Goal: Task Accomplishment & Management: Use online tool/utility

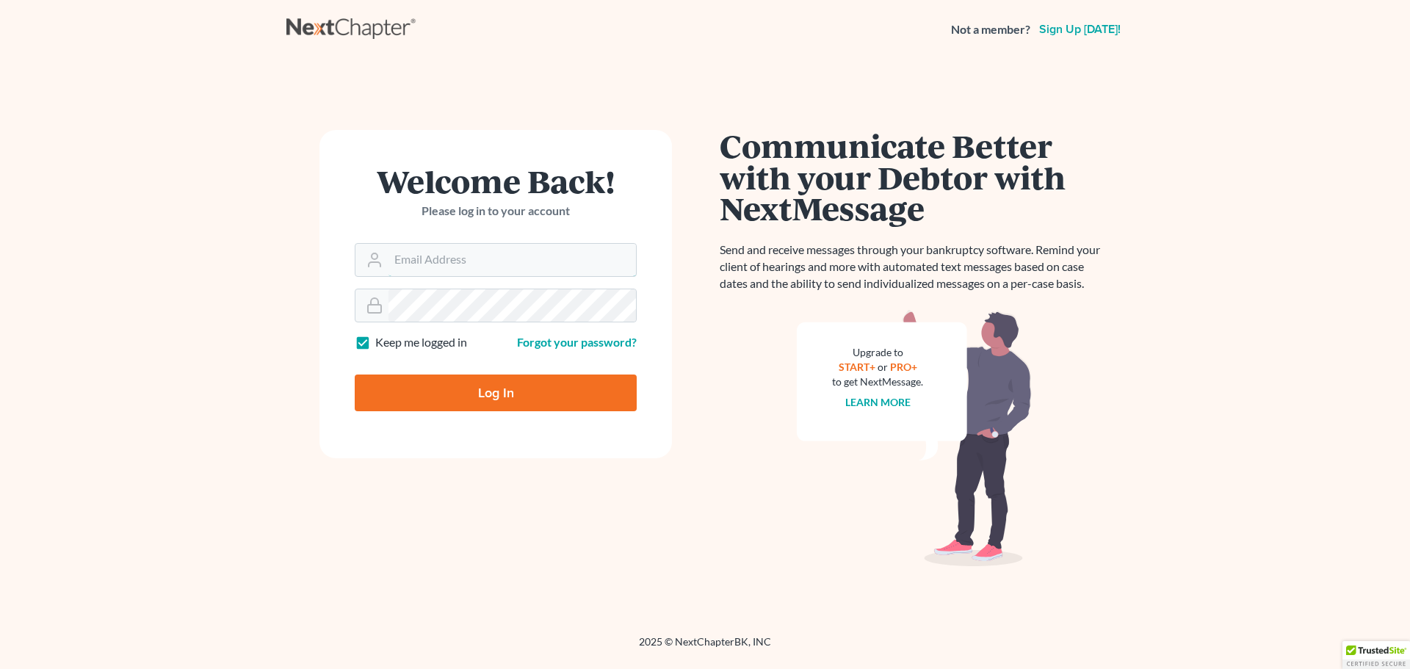
type input "[EMAIL_ADDRESS][DOMAIN_NAME]"
click at [595, 383] on input "Log In" at bounding box center [496, 393] width 282 height 37
type input "Thinking..."
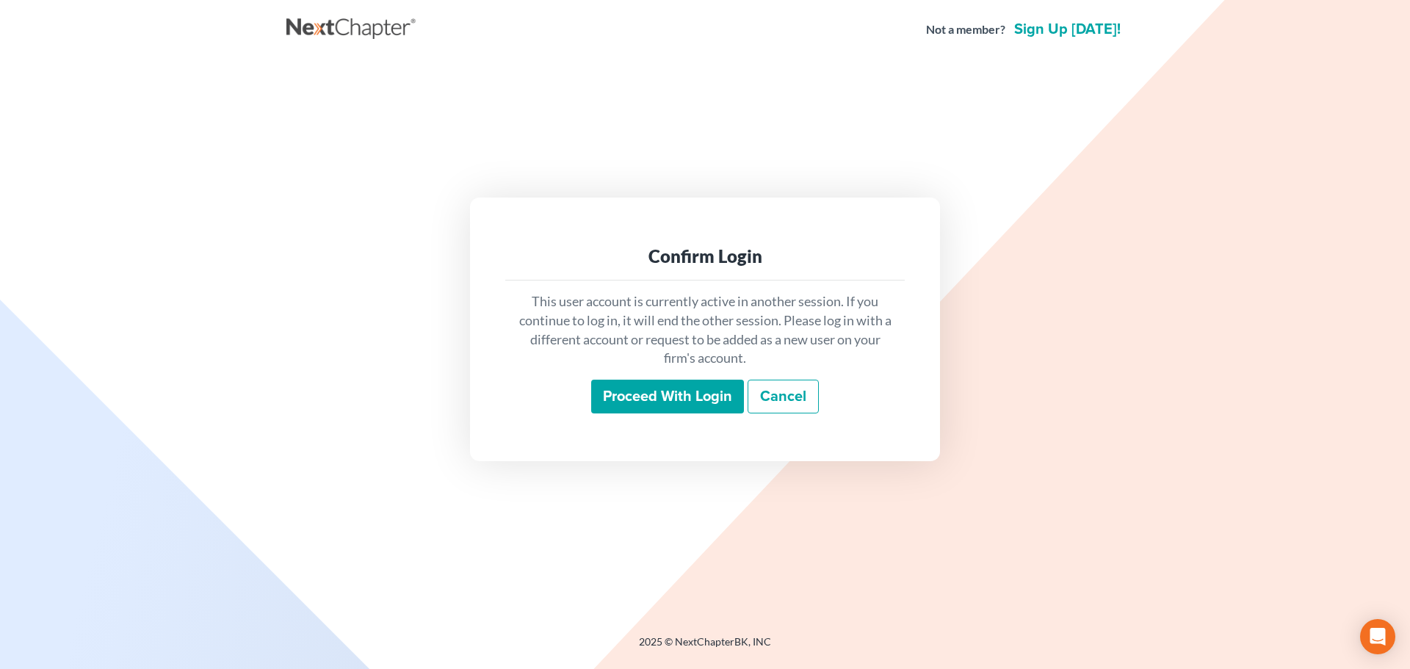
click at [645, 384] on input "Proceed with login" at bounding box center [667, 397] width 153 height 34
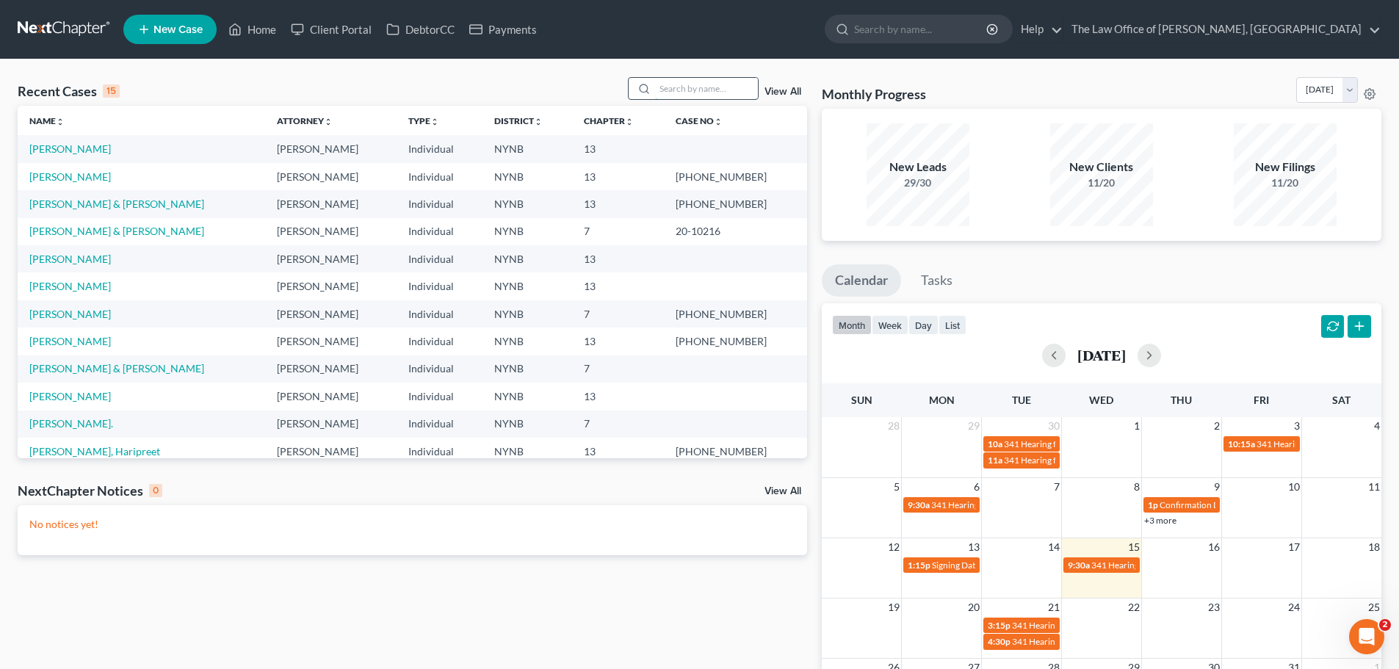
click at [680, 88] on input "search" at bounding box center [706, 88] width 103 height 21
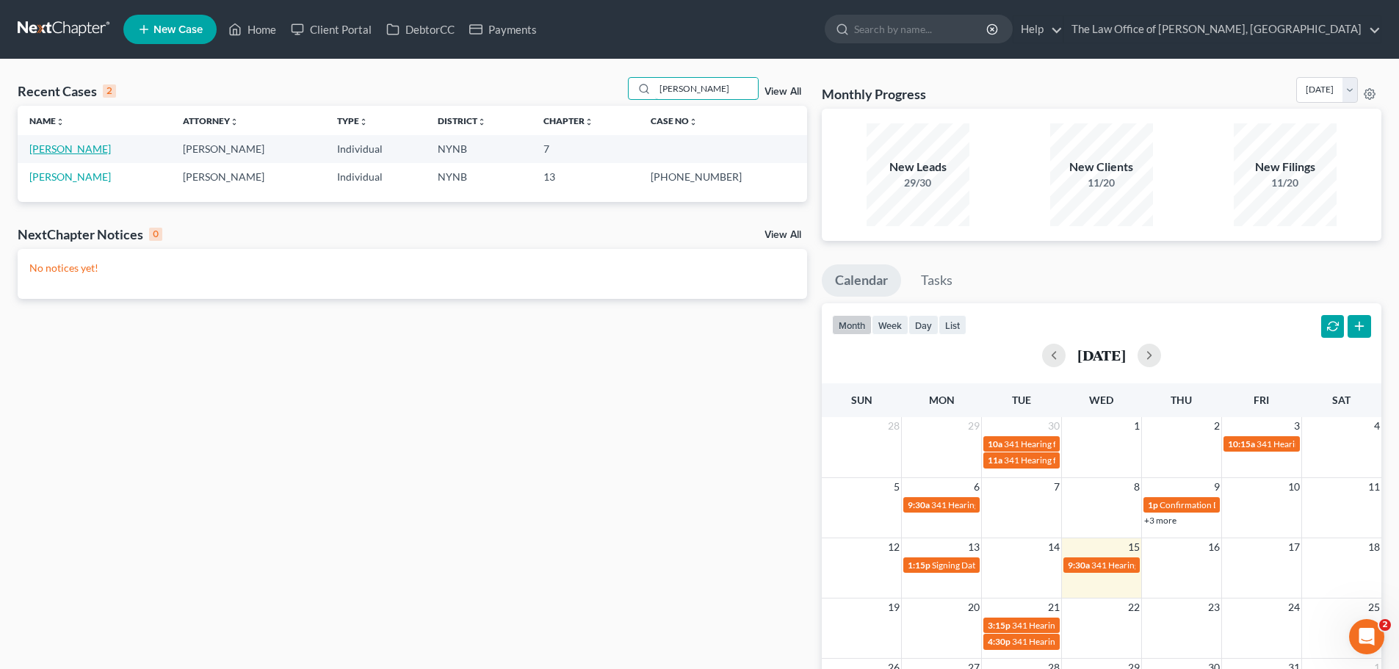
type input "[PERSON_NAME]"
click at [71, 152] on link "[PERSON_NAME]" at bounding box center [70, 149] width 82 height 12
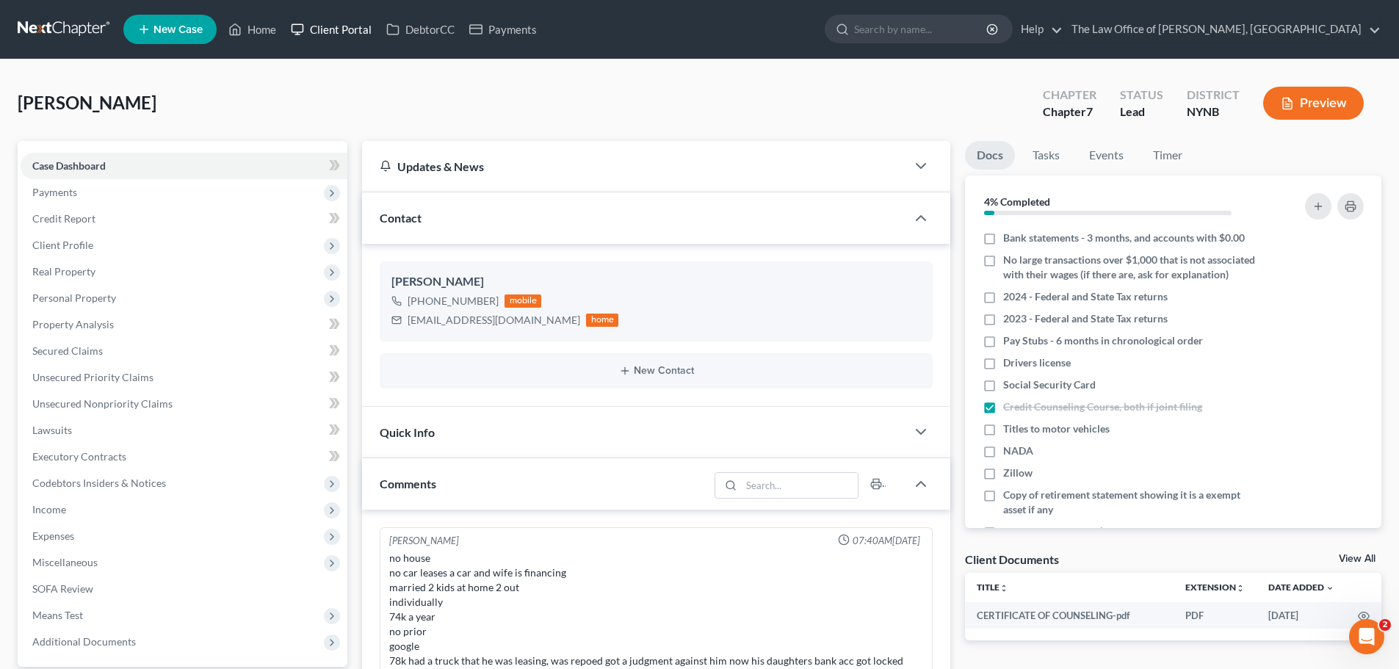
click at [316, 25] on link "Client Portal" at bounding box center [332, 29] width 96 height 26
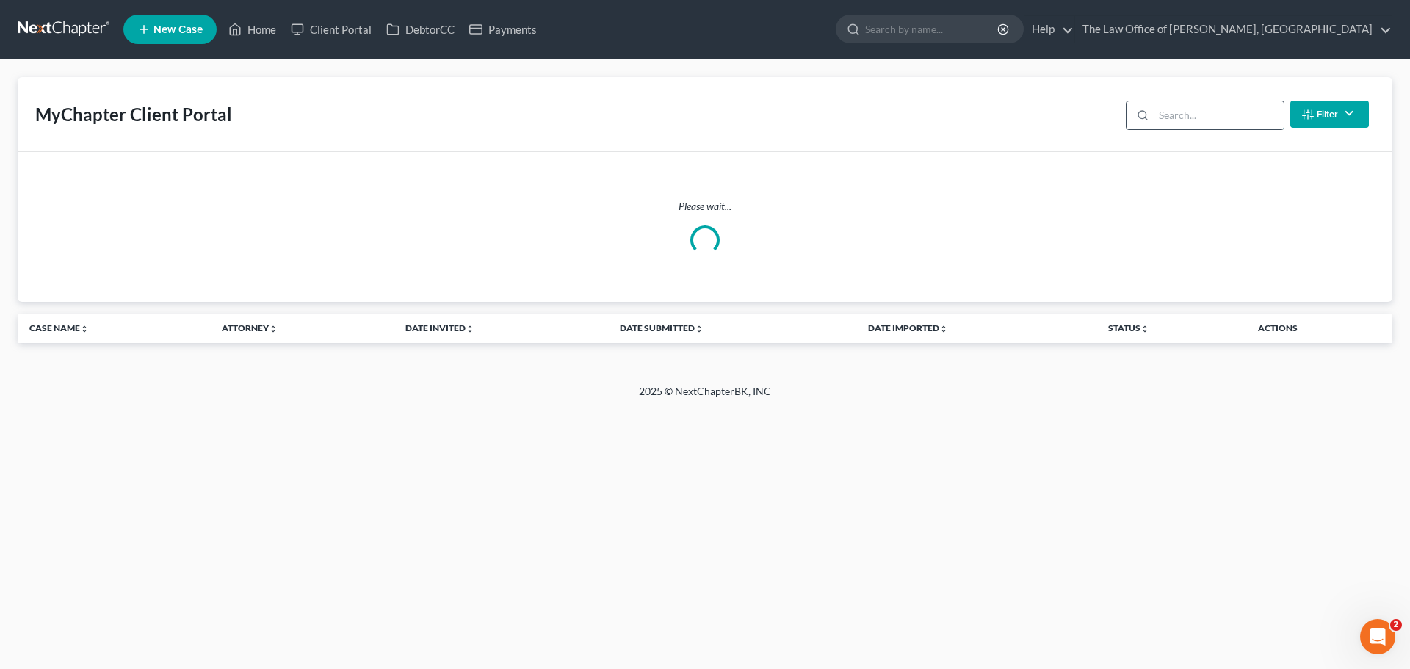
click at [1215, 118] on input "search" at bounding box center [1219, 115] width 130 height 28
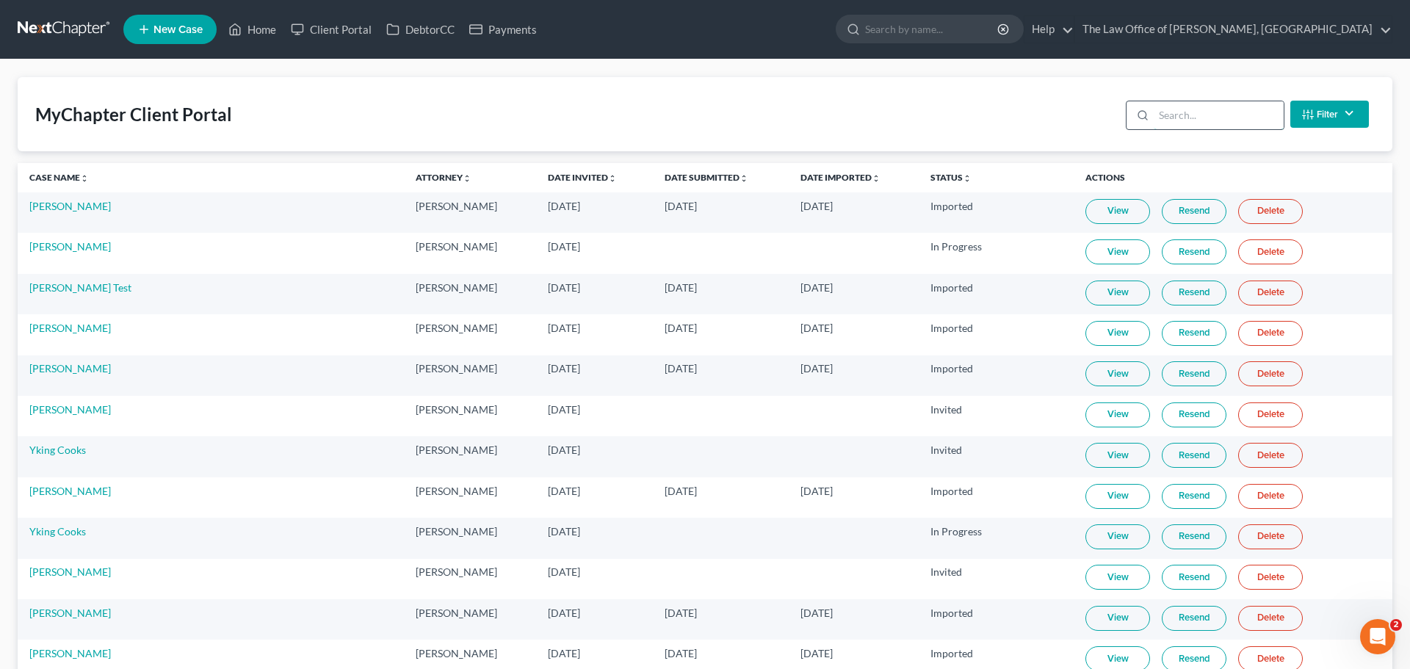
click at [1204, 116] on input "search" at bounding box center [1219, 115] width 130 height 28
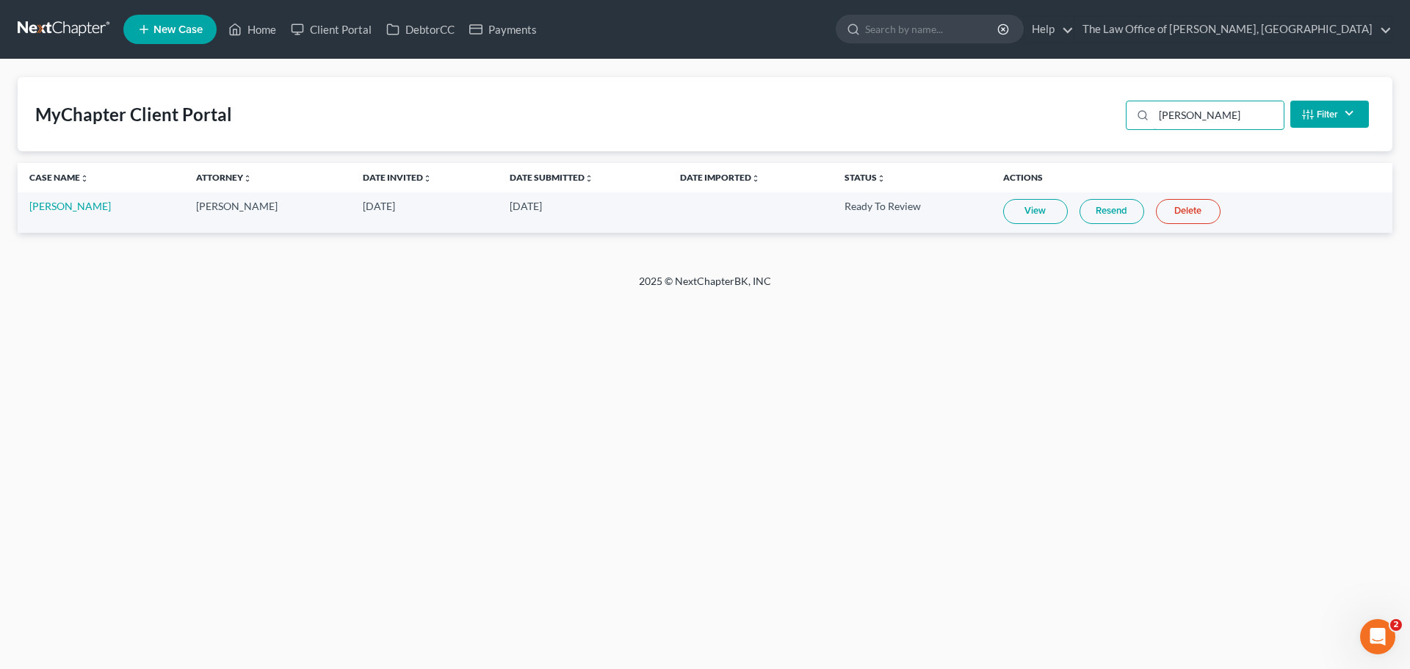
type input "[PERSON_NAME]"
click at [1017, 212] on link "View" at bounding box center [1036, 211] width 65 height 25
click at [79, 206] on link "[PERSON_NAME]" at bounding box center [70, 206] width 82 height 12
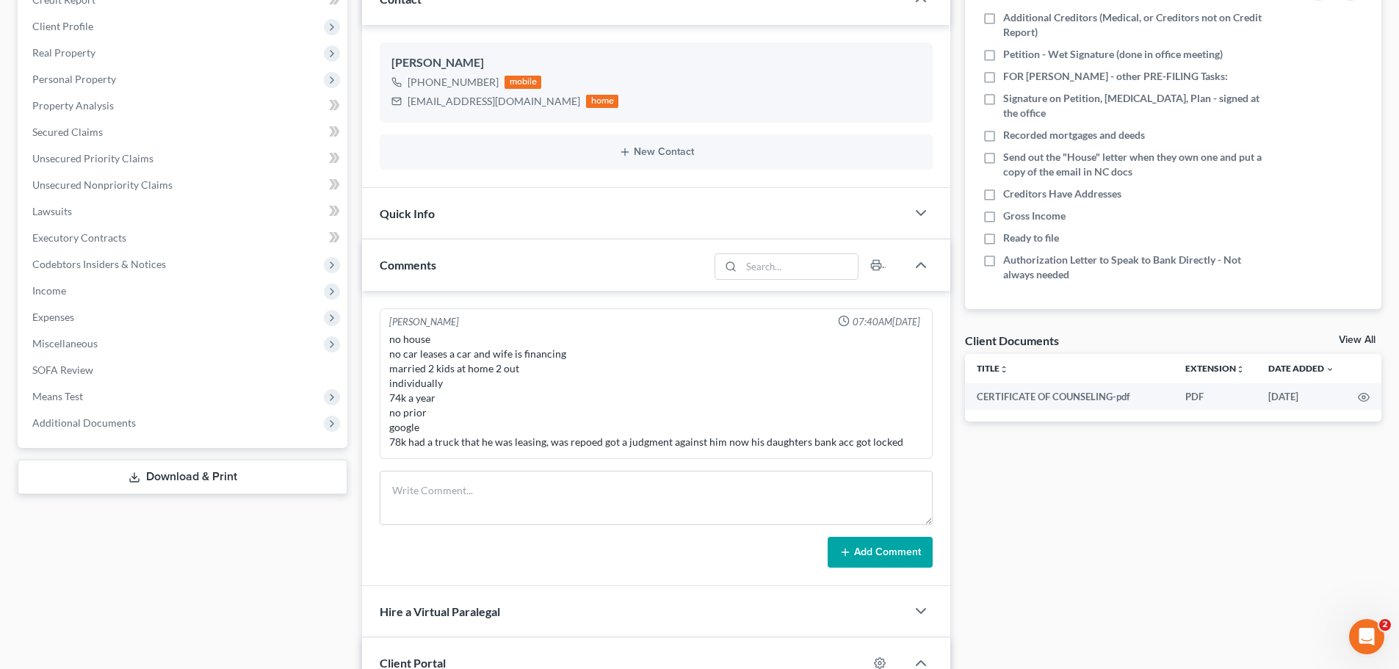
scroll to position [220, 0]
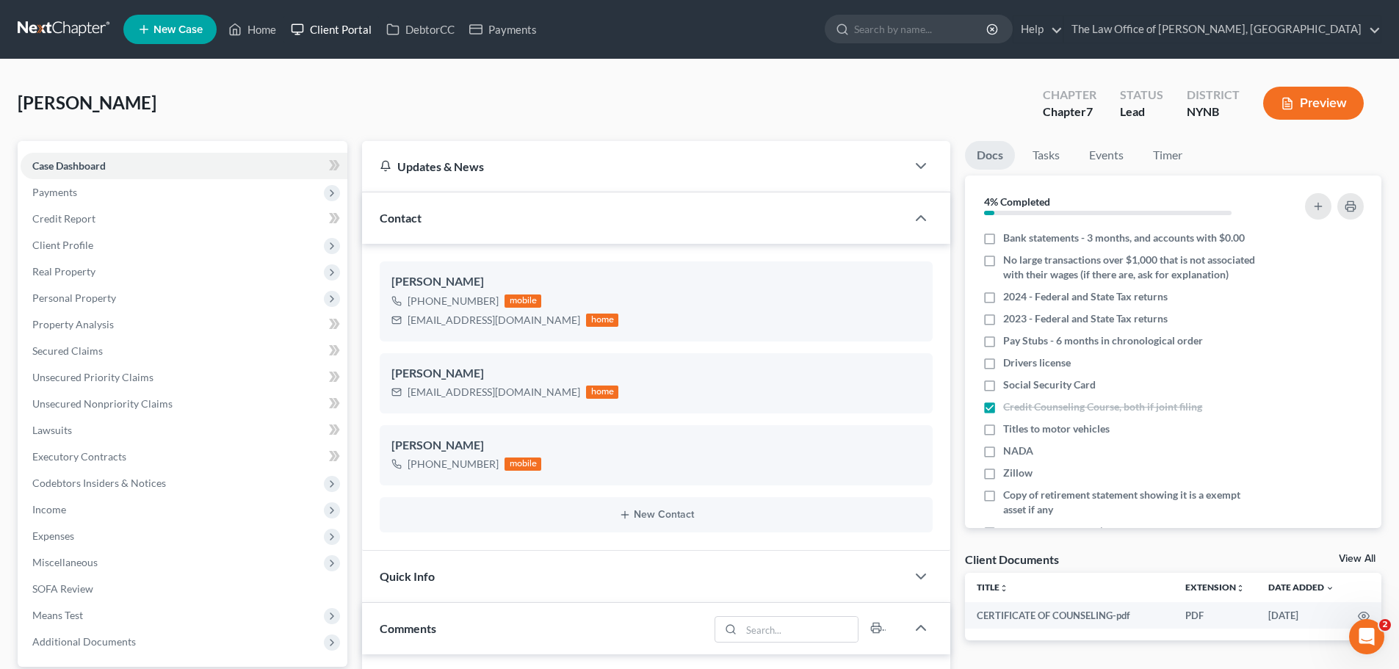
scroll to position [682, 0]
click at [309, 22] on link "Client Portal" at bounding box center [332, 29] width 96 height 26
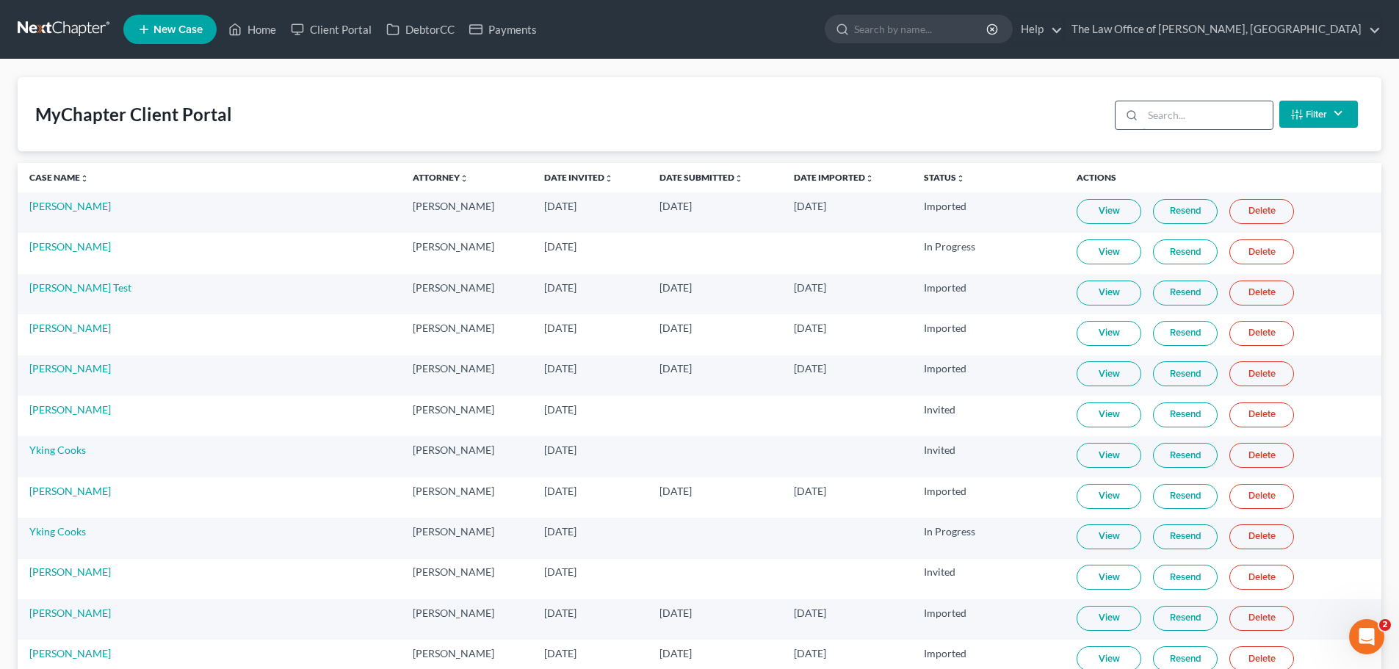
click at [1164, 103] on input "search" at bounding box center [1208, 115] width 130 height 28
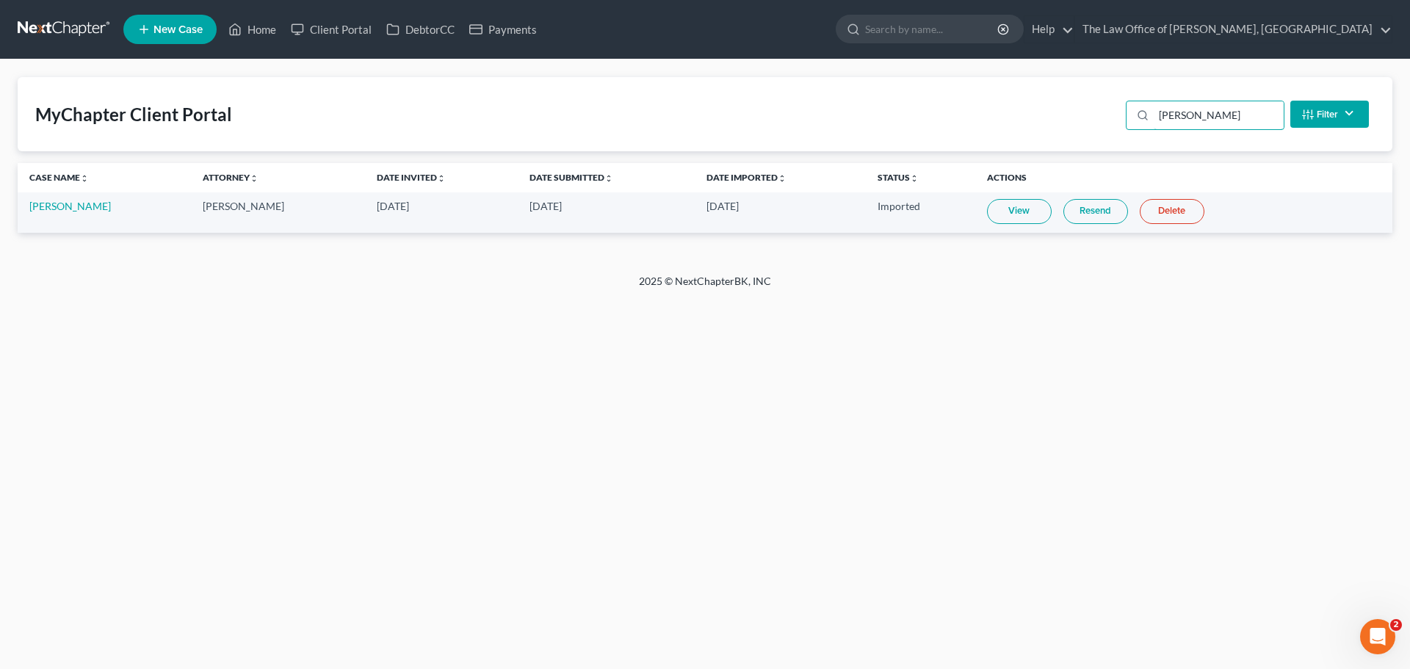
type input "[PERSON_NAME]"
click at [1039, 217] on link "View" at bounding box center [1019, 211] width 65 height 25
click at [77, 206] on link "[PERSON_NAME]" at bounding box center [70, 206] width 82 height 12
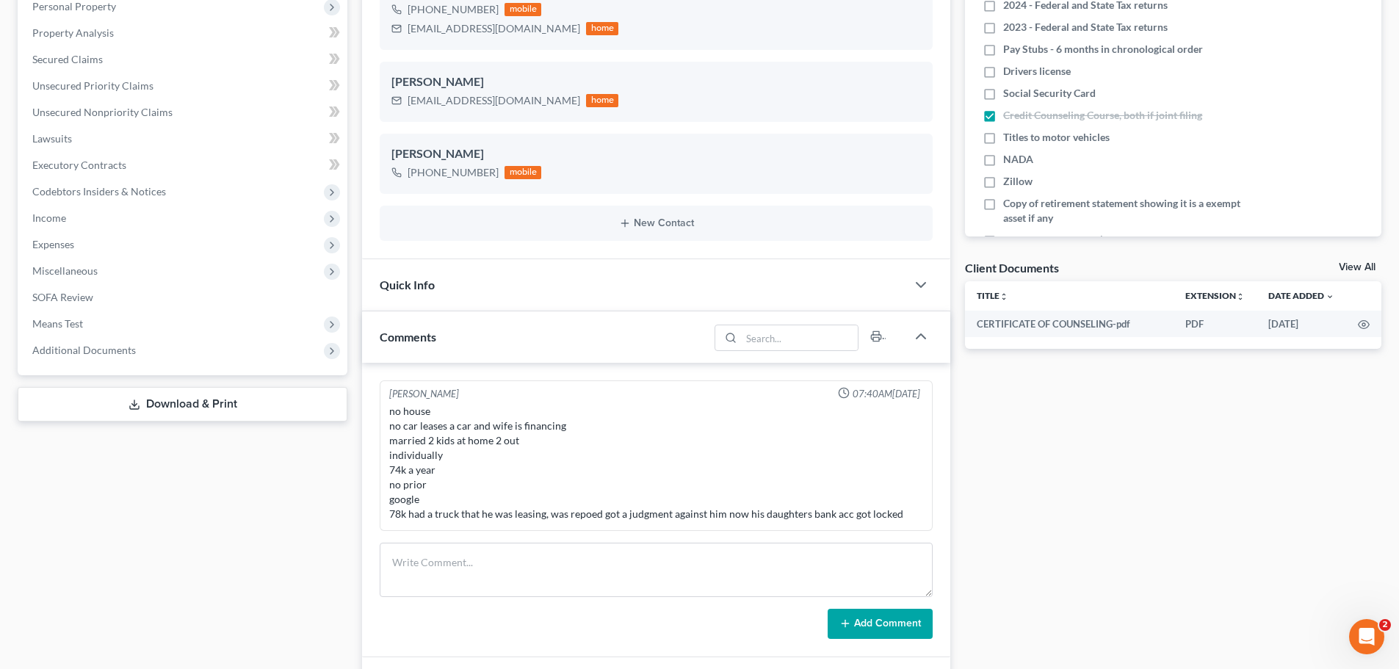
scroll to position [294, 0]
click at [1362, 260] on link "View All" at bounding box center [1357, 265] width 37 height 10
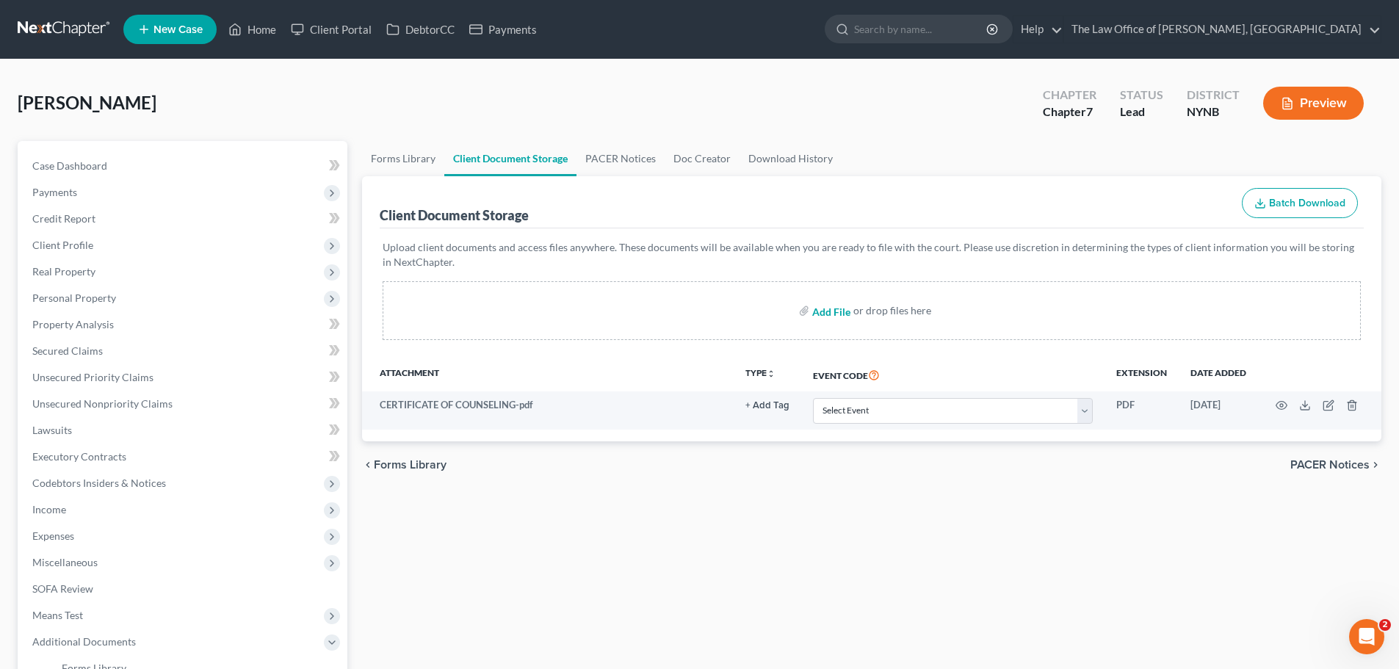
click at [837, 315] on input "file" at bounding box center [830, 311] width 35 height 26
type input "C:\fakepath\GROSS SUMMARY ABELL - Google Sheets.pdf"
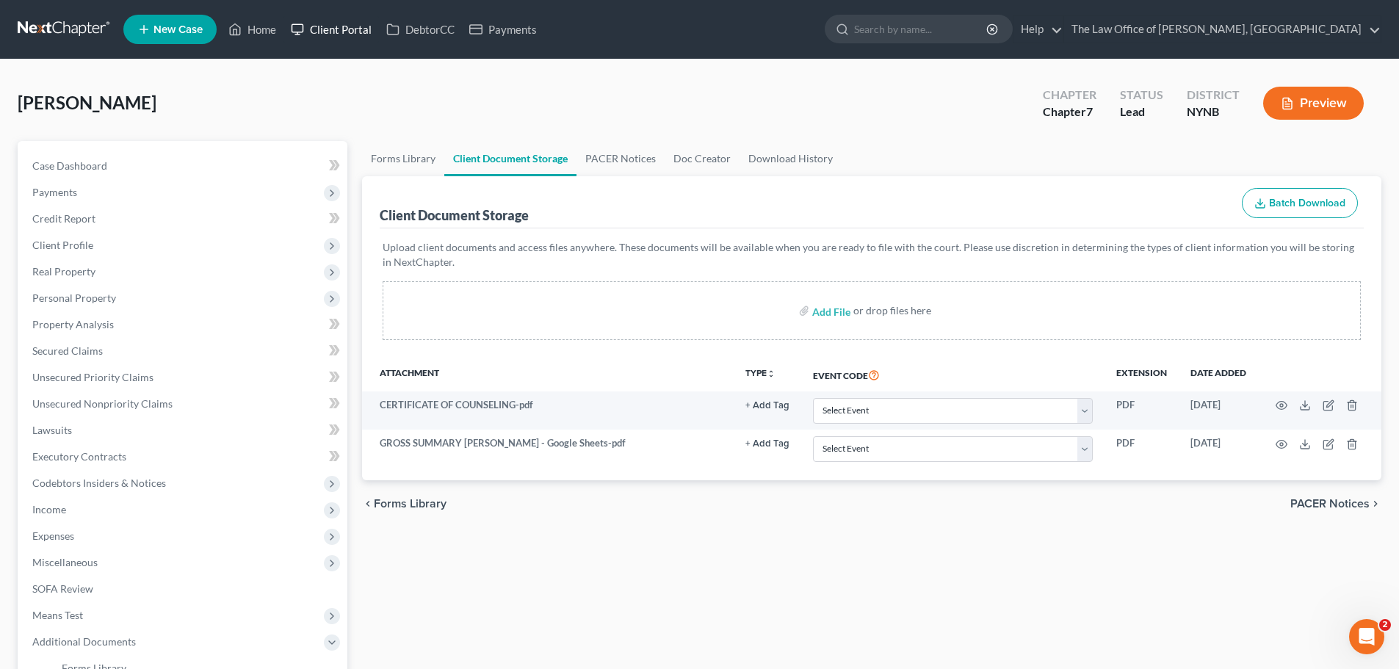
click at [355, 24] on link "Client Portal" at bounding box center [332, 29] width 96 height 26
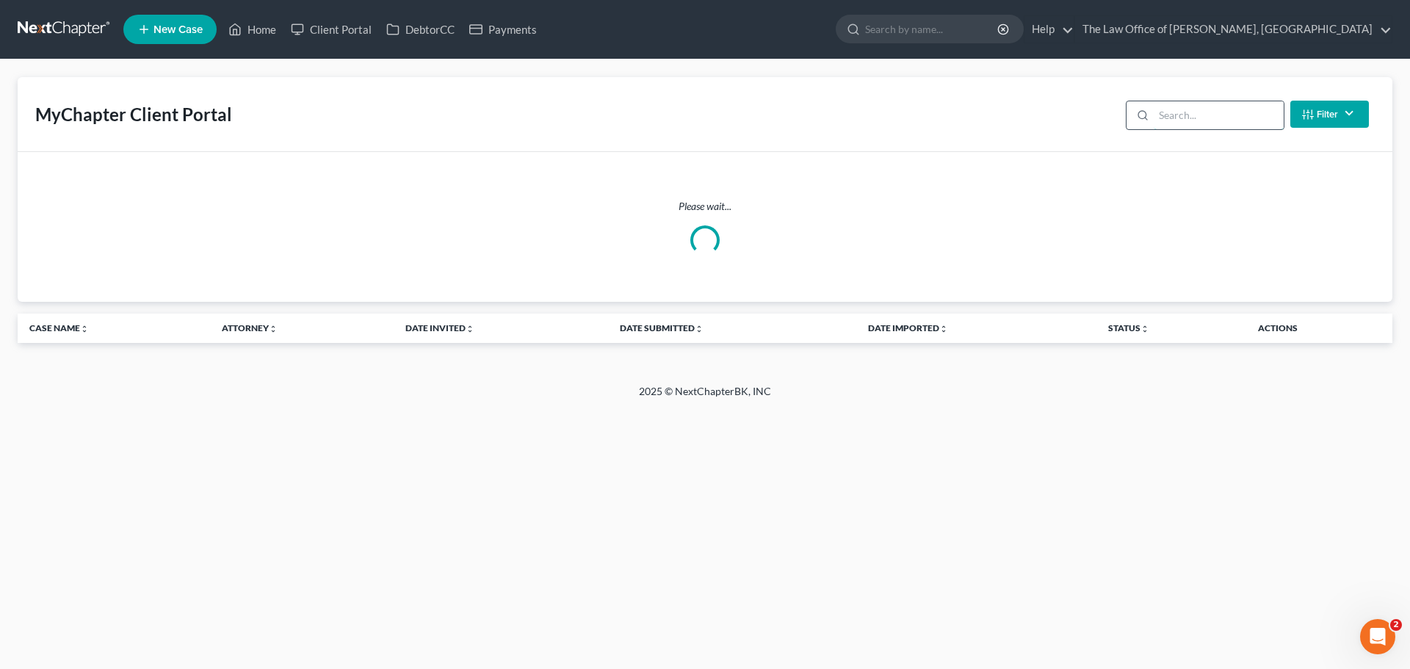
click at [1211, 112] on input "search" at bounding box center [1219, 115] width 130 height 28
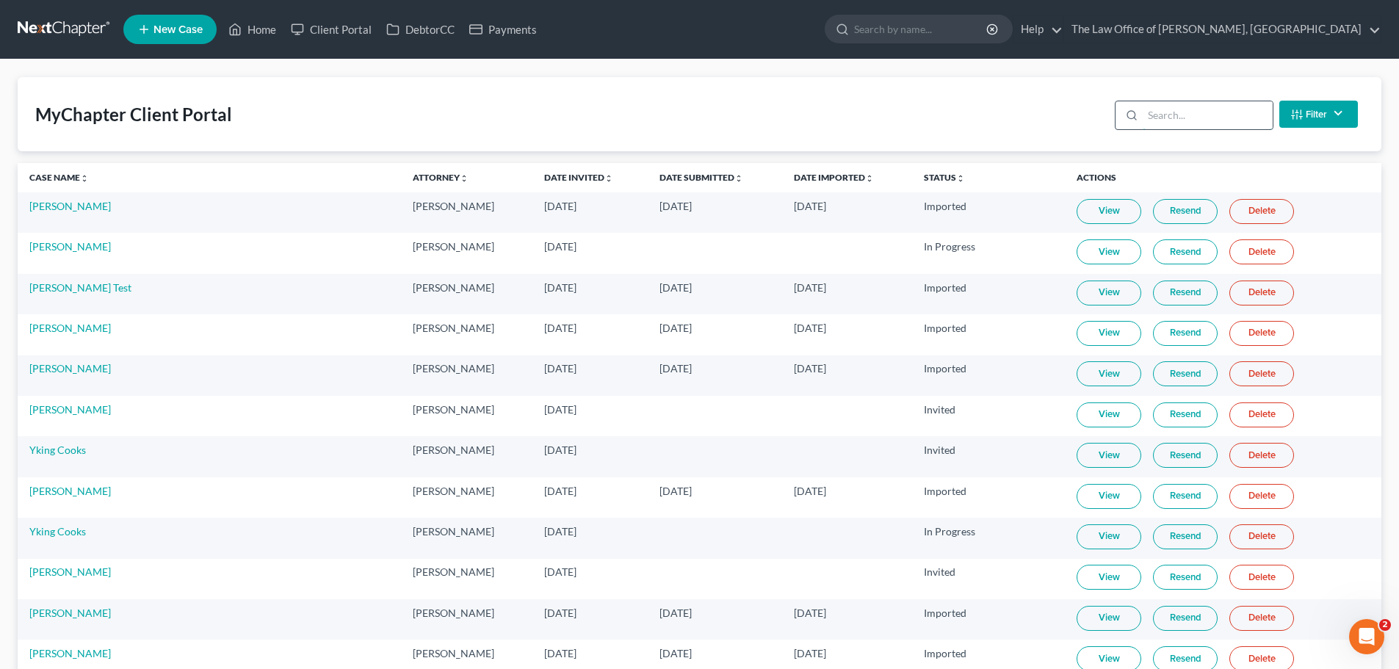
click at [1206, 118] on input "search" at bounding box center [1208, 115] width 130 height 28
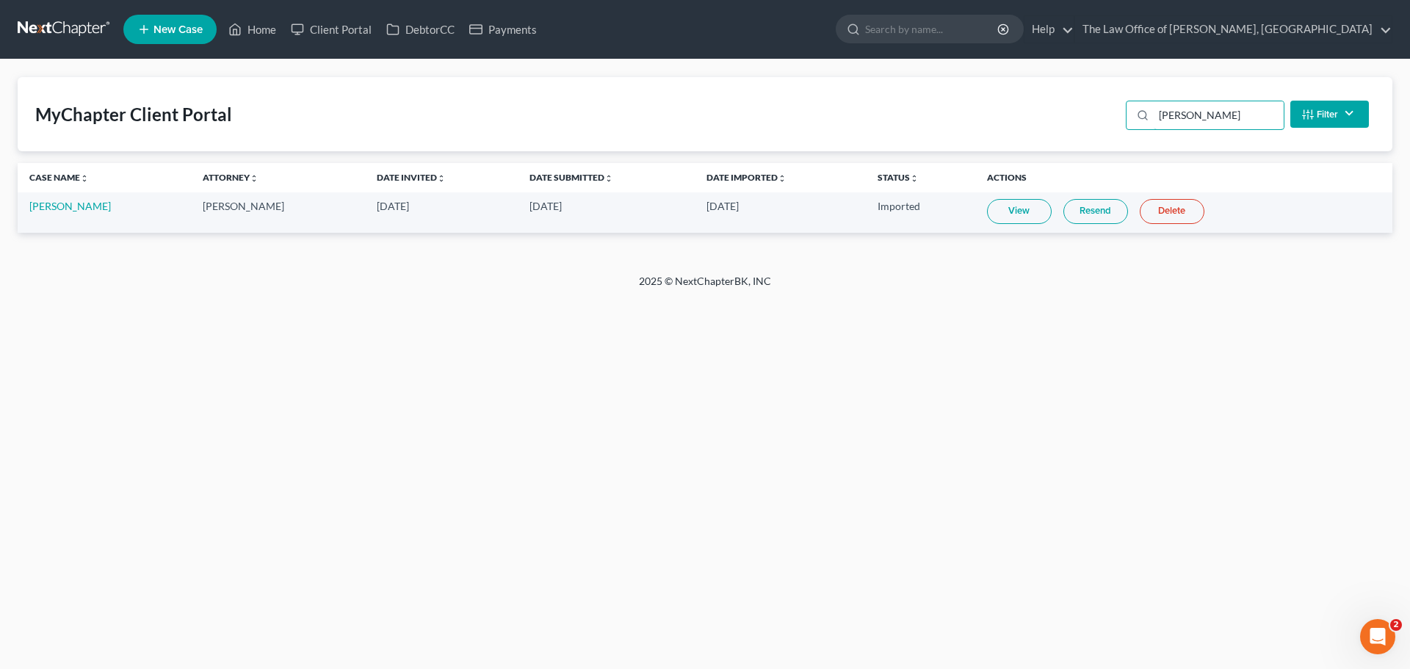
type input "[PERSON_NAME]"
click at [1042, 209] on link "View" at bounding box center [1019, 211] width 65 height 25
click at [57, 209] on link "[PERSON_NAME]" at bounding box center [70, 206] width 82 height 12
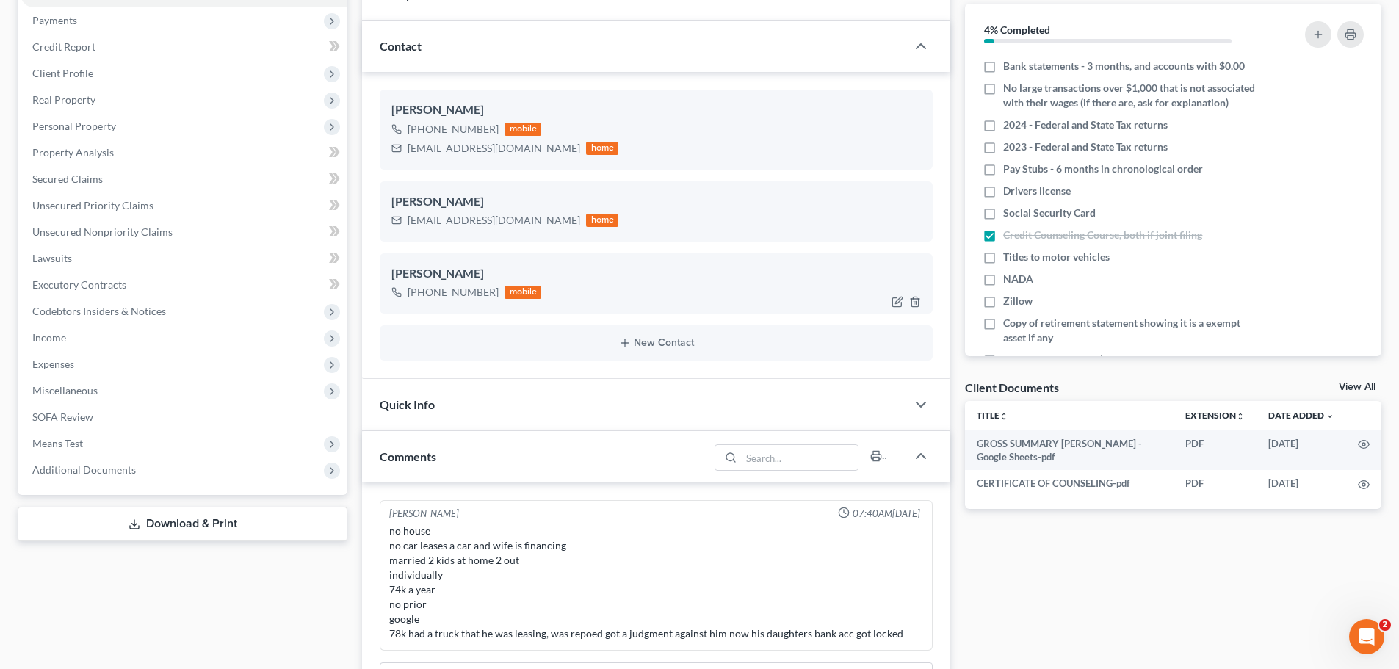
scroll to position [147, 0]
